Goal: Task Accomplishment & Management: Manage account settings

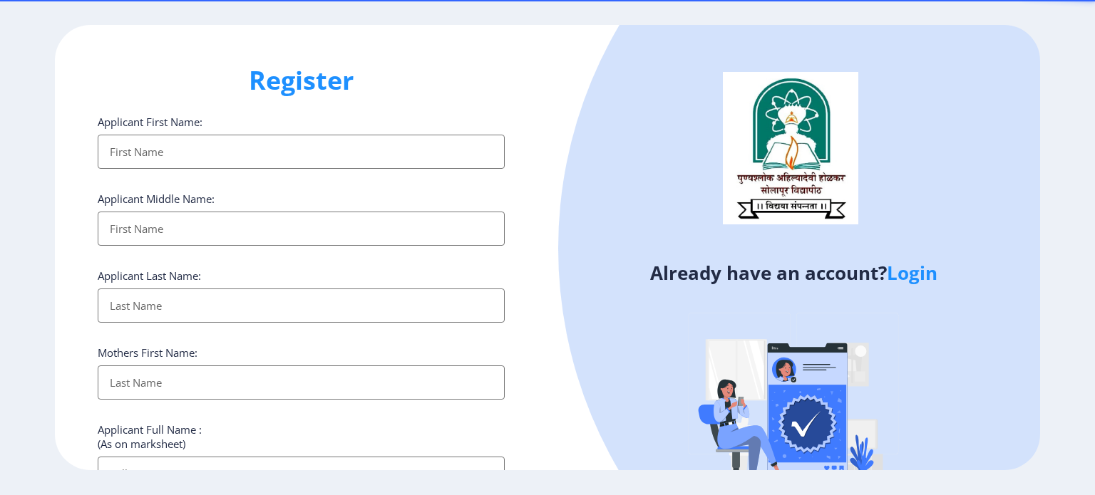
select select
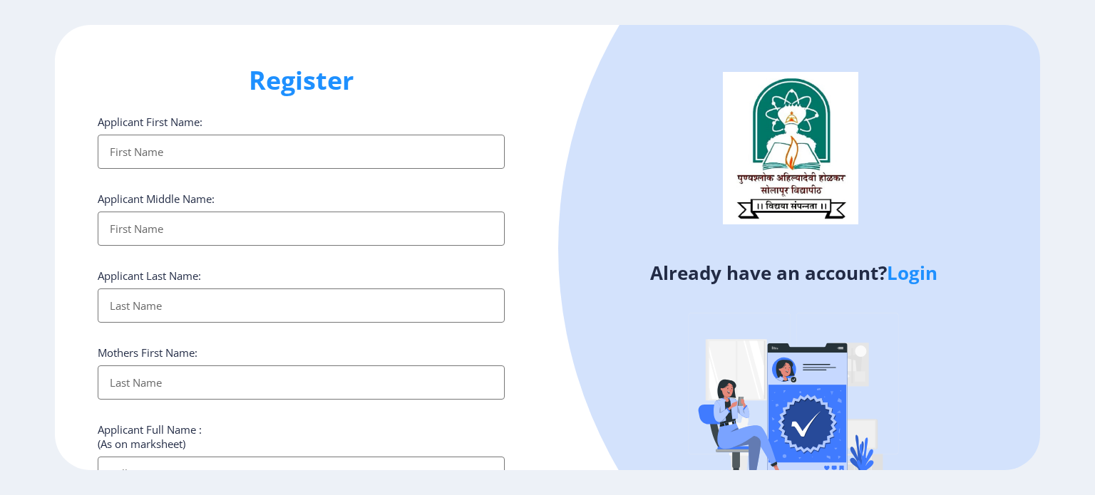
click at [904, 274] on link "Login" at bounding box center [912, 273] width 51 height 26
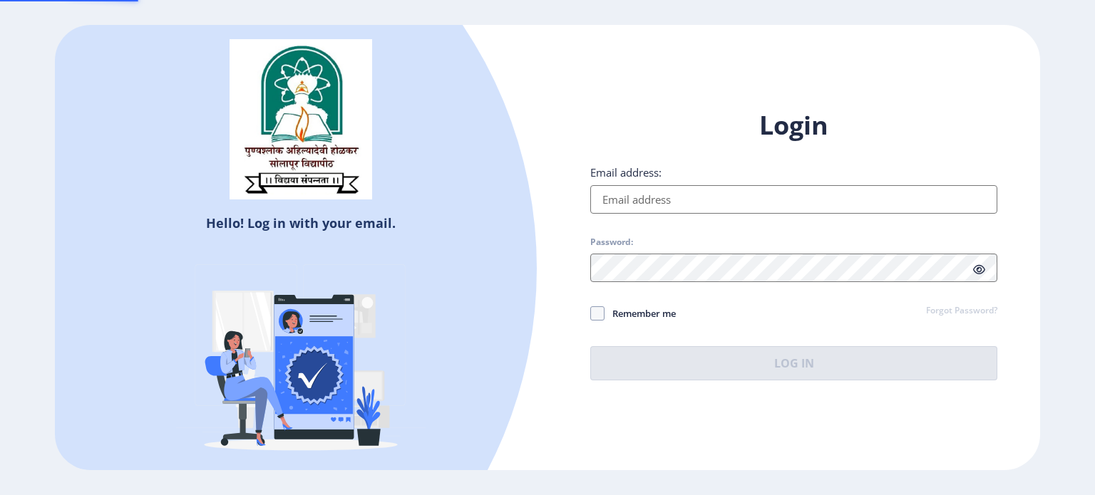
type input "[EMAIL_ADDRESS][DOMAIN_NAME]"
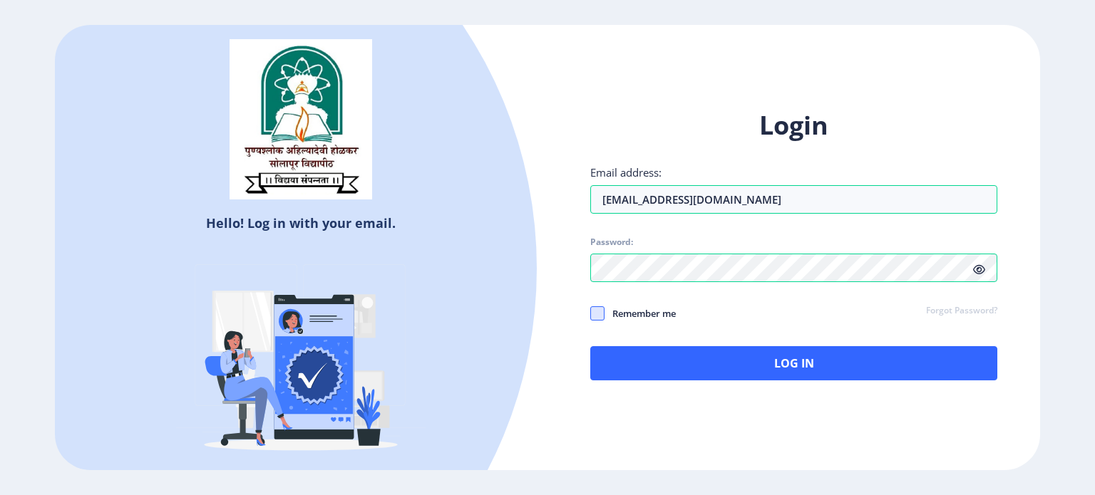
click at [599, 314] on span at bounding box center [597, 313] width 14 height 14
click at [591, 314] on input "Remember me" at bounding box center [590, 313] width 1 height 1
checkbox input "true"
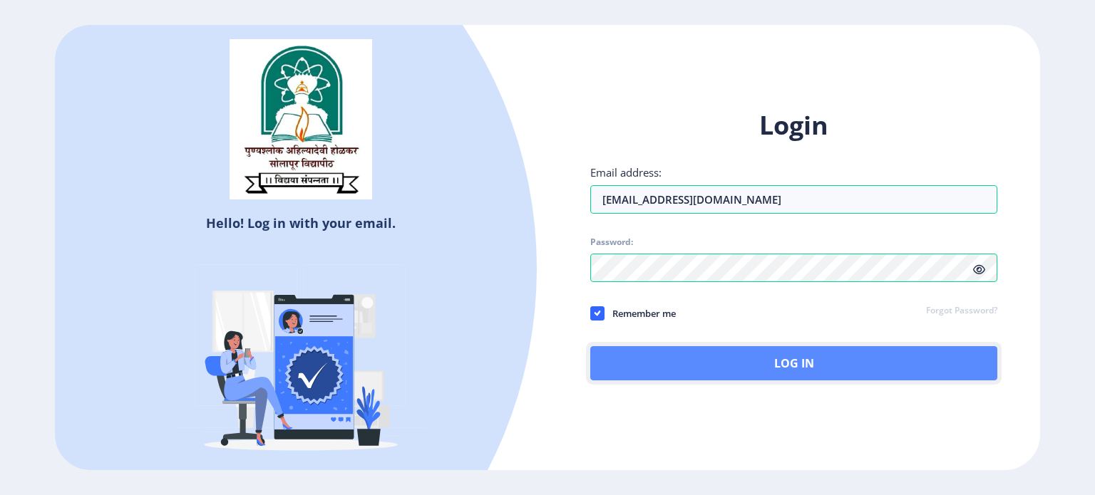
click at [775, 364] on button "Log In" at bounding box center [793, 363] width 407 height 34
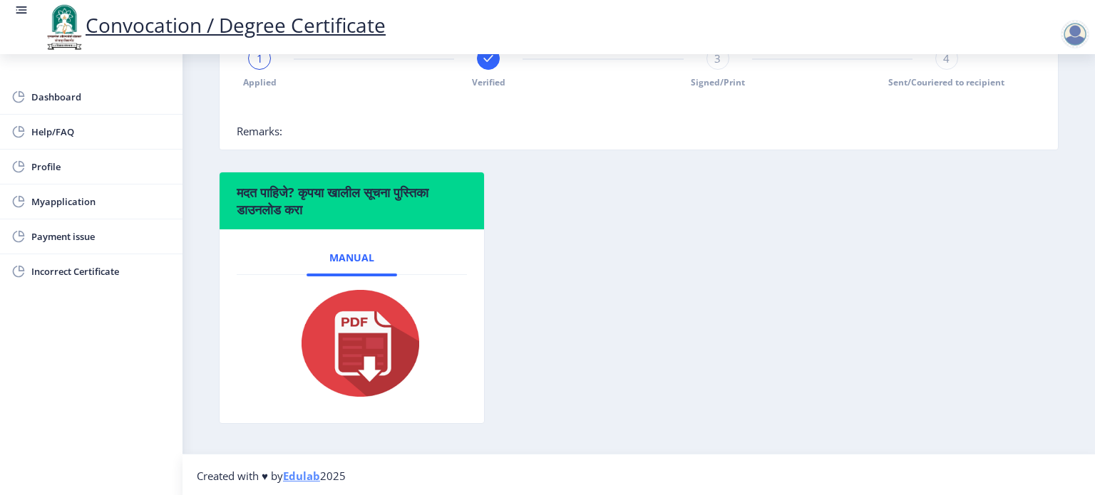
scroll to position [391, 0]
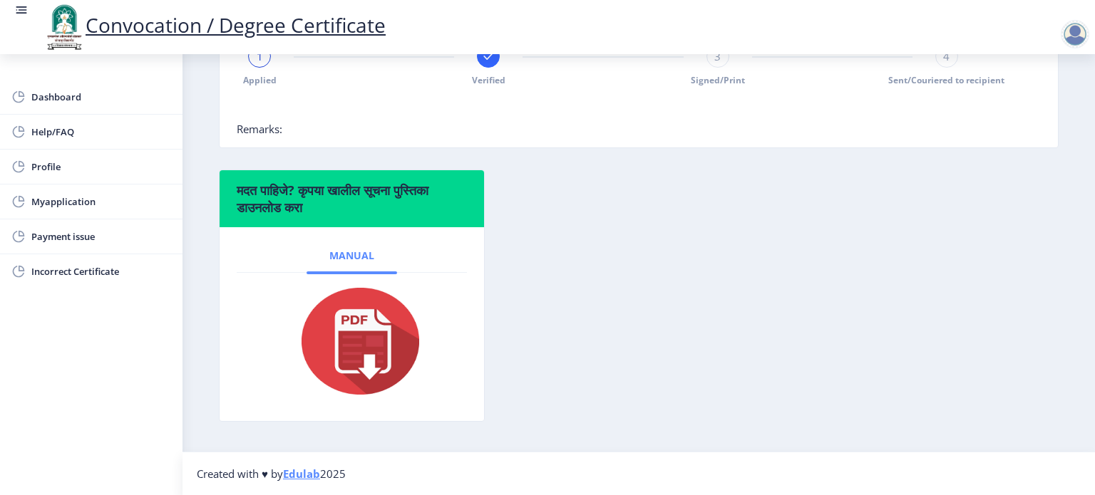
click at [347, 256] on span "Manual" at bounding box center [351, 255] width 45 height 11
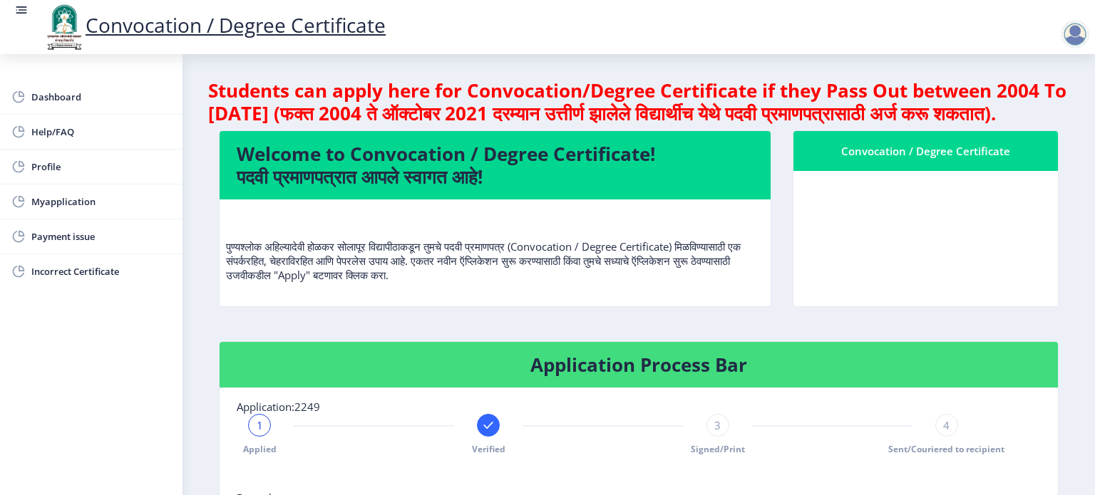
scroll to position [0, 0]
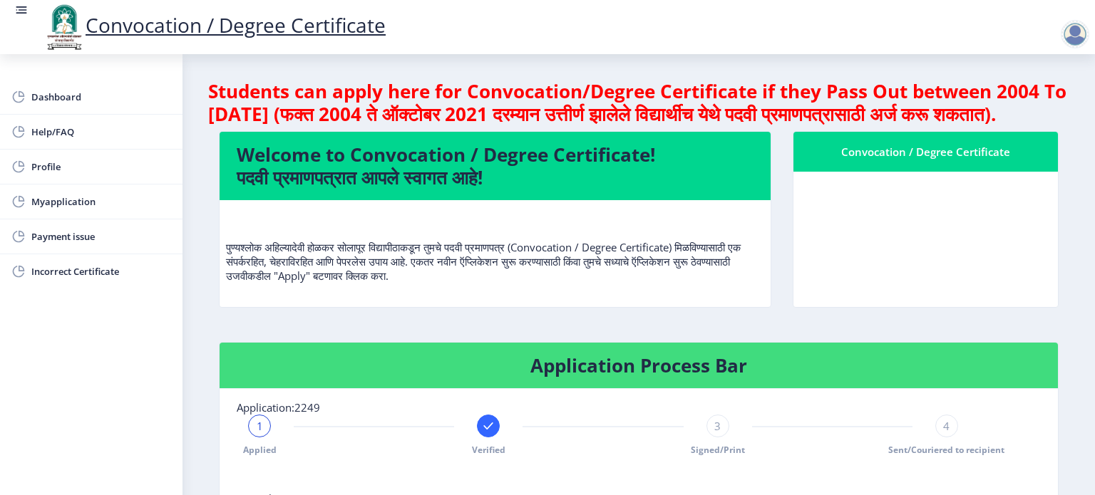
click at [499, 283] on p "पुण्यश्लोक अहिल्यादेवी होळकर सोलापूर विद्यापीठाकडून तुमचे पदवी प्रमाणपत्र (Conv…" at bounding box center [495, 247] width 538 height 71
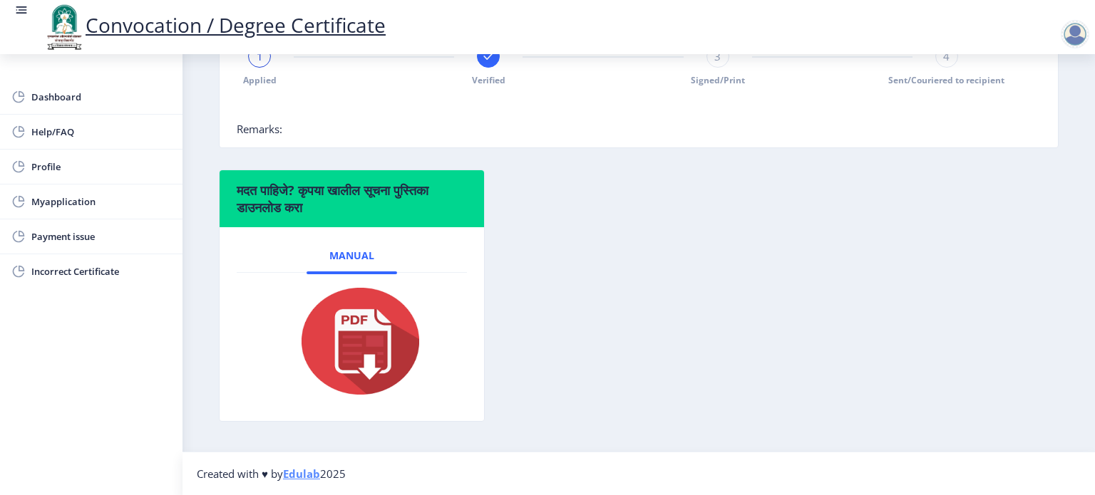
scroll to position [391, 0]
click at [346, 257] on span "Manual" at bounding box center [351, 255] width 45 height 11
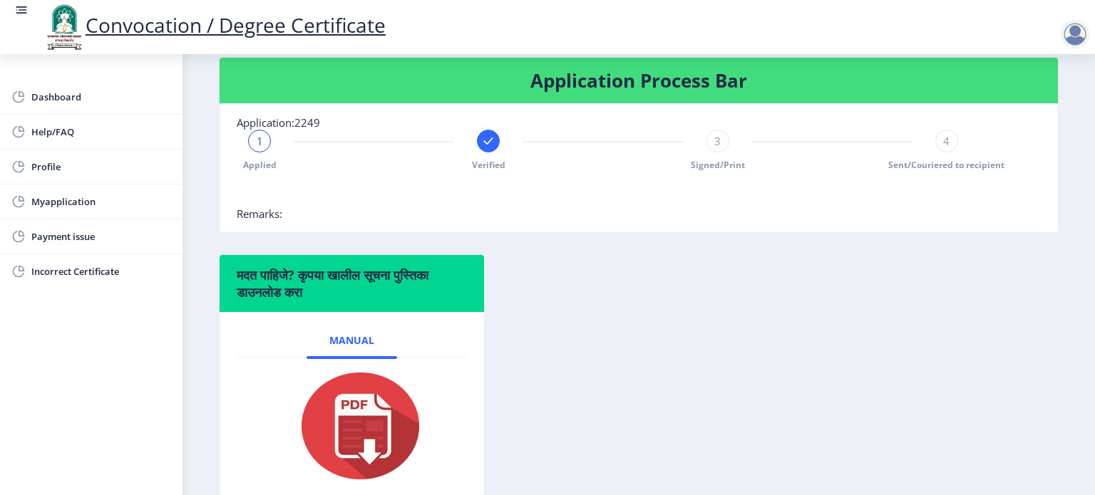
scroll to position [0, 0]
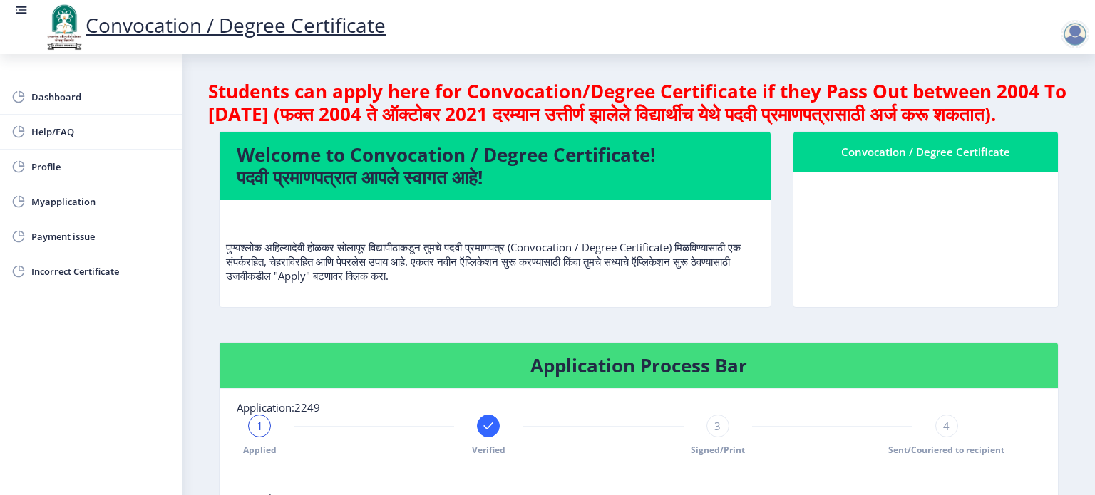
click at [1074, 41] on div at bounding box center [1075, 34] width 29 height 29
click at [1047, 108] on span "Log out" at bounding box center [1037, 111] width 91 height 17
